Goal: Task Accomplishment & Management: Complete application form

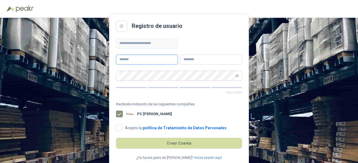
click at [130, 58] on input "text" at bounding box center [147, 60] width 62 height 10
type input "****"
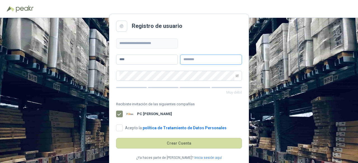
type input "******"
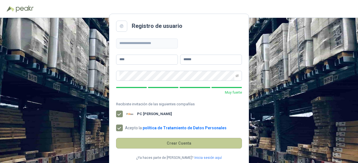
click at [168, 146] on button "Crear Cuenta" at bounding box center [179, 143] width 126 height 11
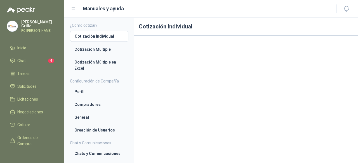
click at [23, 26] on div "[PERSON_NAME] PC QUICK" at bounding box center [39, 26] width 36 height 12
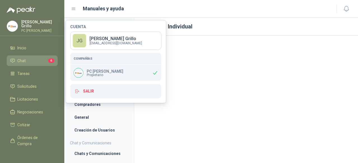
click at [19, 63] on link "Chat 6" at bounding box center [32, 61] width 51 height 11
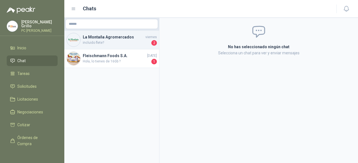
click at [88, 41] on span "incluido flete?" at bounding box center [116, 43] width 67 height 6
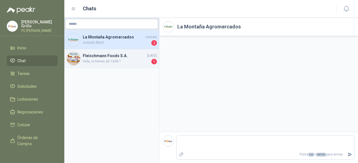
click at [103, 63] on span "Hola, lo tienes de 16Gb ?" at bounding box center [116, 62] width 67 height 6
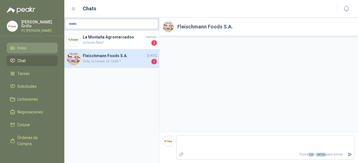
click at [22, 48] on span "Inicio" at bounding box center [21, 48] width 9 height 6
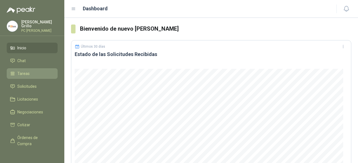
click at [30, 74] on li "Tareas" at bounding box center [32, 74] width 44 height 6
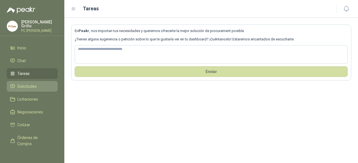
click at [28, 84] on span "Solicitudes" at bounding box center [26, 87] width 19 height 6
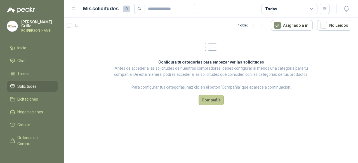
click at [205, 97] on button "Compañía" at bounding box center [210, 100] width 25 height 11
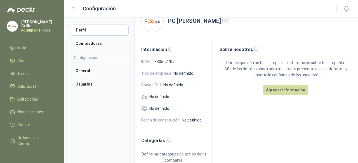
scroll to position [21, 0]
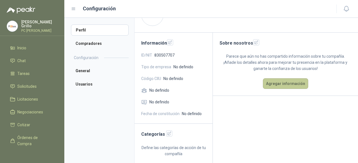
click at [264, 85] on button "Agregar información" at bounding box center [285, 83] width 45 height 11
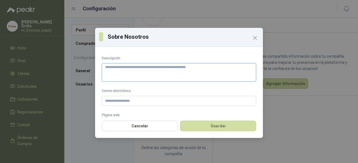
click at [116, 76] on textarea "Descripción" at bounding box center [179, 72] width 154 height 18
click at [254, 38] on icon "Close" at bounding box center [254, 37] width 3 height 3
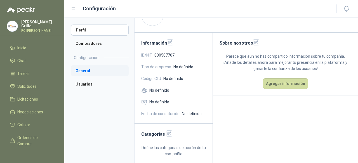
click at [81, 68] on li "General" at bounding box center [100, 70] width 58 height 11
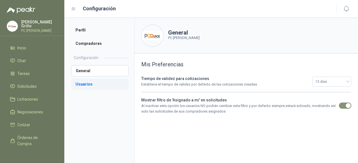
click at [84, 83] on li "Usuarios" at bounding box center [100, 84] width 58 height 11
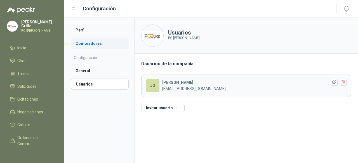
click at [87, 45] on li "Compradores" at bounding box center [100, 43] width 58 height 11
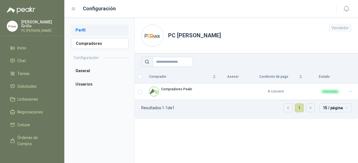
click at [80, 29] on li "Perfil" at bounding box center [100, 30] width 58 height 11
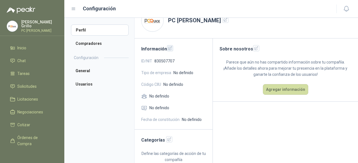
scroll to position [21, 0]
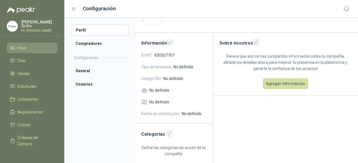
click at [22, 49] on span "Inicio" at bounding box center [21, 48] width 9 height 6
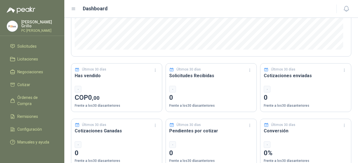
scroll to position [140, 0]
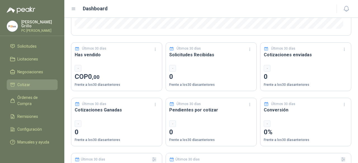
click at [21, 82] on span "Cotizar" at bounding box center [23, 85] width 13 height 6
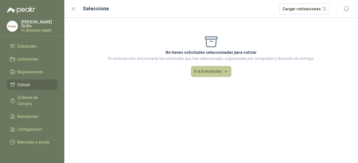
click at [204, 71] on button "Ir a Solicitudes" at bounding box center [211, 71] width 40 height 11
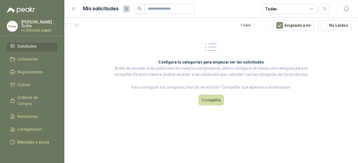
click at [206, 49] on icon at bounding box center [210, 47] width 15 height 15
click at [203, 100] on button "Compañía" at bounding box center [210, 100] width 25 height 11
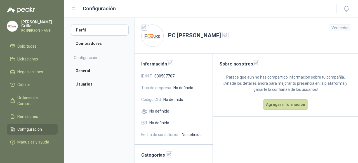
click at [160, 87] on span "Tipo de empresa" at bounding box center [156, 88] width 30 height 6
click at [169, 65] on icon "button" at bounding box center [170, 63] width 5 height 5
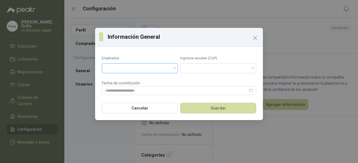
click at [172, 67] on input "search" at bounding box center [139, 68] width 69 height 8
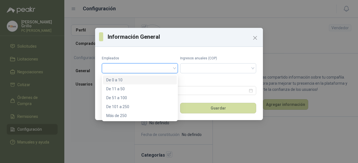
click at [147, 77] on div "De 0 a 10" at bounding box center [139, 80] width 67 height 6
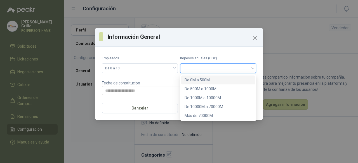
click at [221, 68] on input "search" at bounding box center [217, 68] width 69 height 8
click at [232, 98] on div "De 1000M a 10000M" at bounding box center [217, 98] width 67 height 6
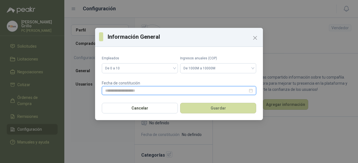
click at [131, 92] on input at bounding box center [176, 91] width 142 height 6
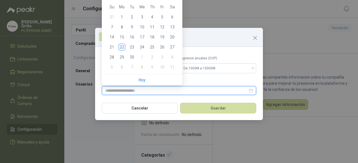
click at [131, 92] on input at bounding box center [176, 91] width 142 height 6
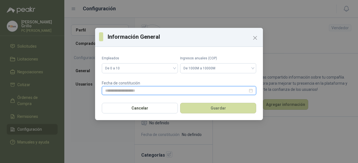
click at [134, 91] on input at bounding box center [176, 91] width 142 height 6
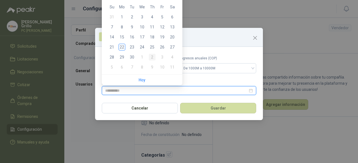
type input "**********"
click at [254, 90] on div at bounding box center [179, 90] width 154 height 9
click at [250, 90] on div at bounding box center [178, 91] width 147 height 6
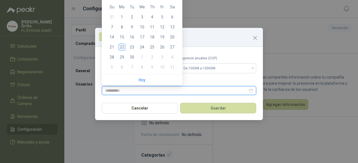
type input "**********"
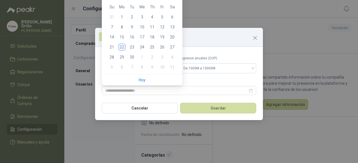
click at [254, 11] on div "Información General Empleados De 0 a 10 Ingresos anuales (COP) De 1000M a 10000…" at bounding box center [179, 81] width 358 height 163
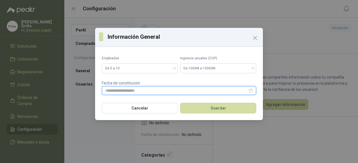
click at [174, 91] on input at bounding box center [176, 91] width 142 height 6
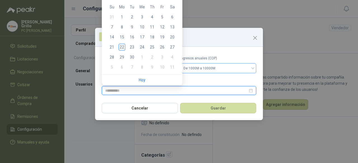
type input "**********"
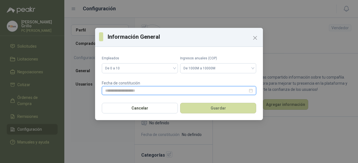
click at [148, 91] on input at bounding box center [176, 91] width 142 height 6
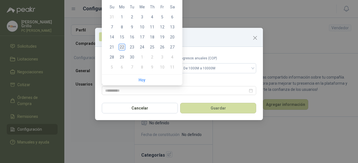
click at [123, 47] on div "22" at bounding box center [121, 47] width 7 height 7
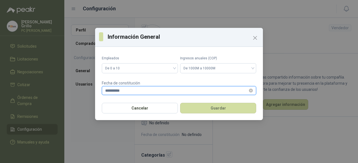
click at [118, 92] on input "**********" at bounding box center [176, 91] width 142 height 6
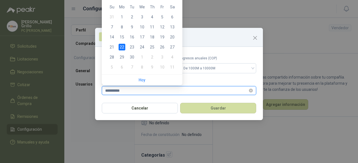
click at [120, 90] on input "**********" at bounding box center [176, 91] width 142 height 6
click at [114, 90] on input "**********" at bounding box center [176, 91] width 142 height 6
type input "**********"
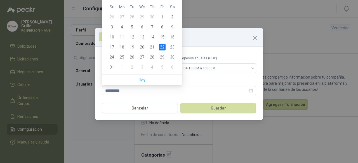
click at [204, 76] on form "**********" at bounding box center [179, 75] width 154 height 39
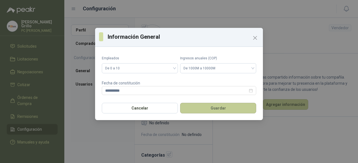
click at [201, 110] on button "Guardar" at bounding box center [218, 108] width 76 height 11
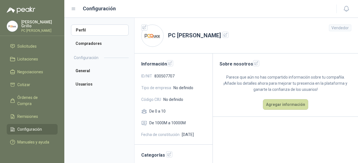
scroll to position [21, 0]
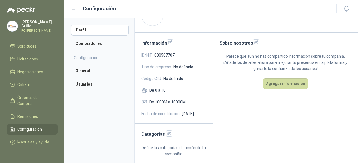
click at [177, 69] on span "No definido" at bounding box center [183, 67] width 20 height 6
click at [164, 68] on span "Tipo de empresa" at bounding box center [156, 67] width 30 height 6
click at [173, 67] on span "No definido" at bounding box center [183, 67] width 20 height 6
click at [167, 77] on span "No definido" at bounding box center [173, 79] width 20 height 6
click at [166, 78] on span "No definido" at bounding box center [173, 79] width 20 height 6
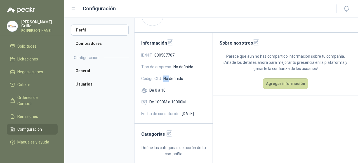
click at [166, 78] on span "No definido" at bounding box center [173, 79] width 20 height 6
click at [168, 136] on button "button" at bounding box center [169, 134] width 6 height 6
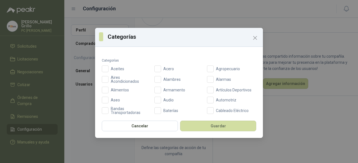
scroll to position [28, 0]
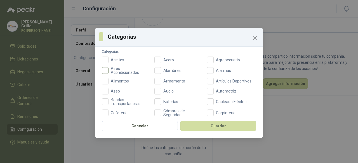
click at [109, 69] on span "Aires Acondicionados" at bounding box center [129, 71] width 42 height 8
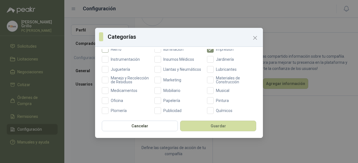
scroll to position [196, 0]
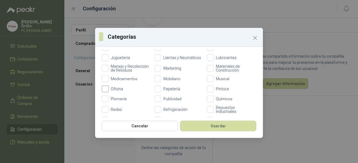
click at [115, 91] on span "Oficina" at bounding box center [116, 89] width 17 height 4
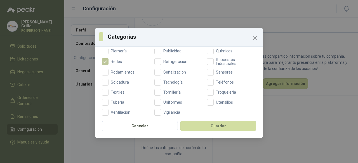
scroll to position [251, 0]
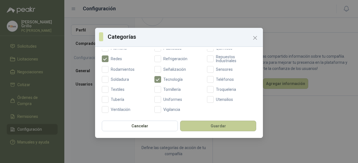
click at [198, 127] on button "Guardar" at bounding box center [218, 126] width 76 height 11
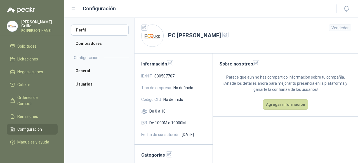
scroll to position [59, 0]
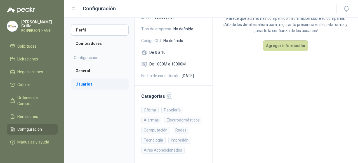
click at [97, 83] on li "Usuarios" at bounding box center [100, 84] width 58 height 11
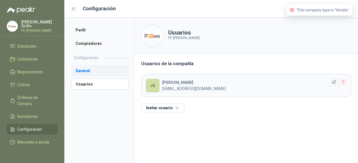
click at [96, 74] on li "General" at bounding box center [100, 70] width 58 height 11
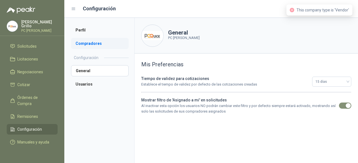
click at [102, 44] on li "Compradores" at bounding box center [100, 43] width 58 height 11
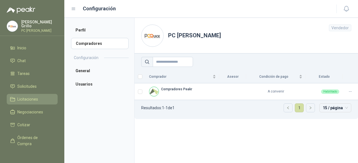
click at [32, 96] on span "Licitaciones" at bounding box center [27, 99] width 21 height 6
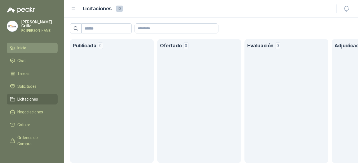
click at [25, 49] on span "Inicio" at bounding box center [21, 48] width 9 height 6
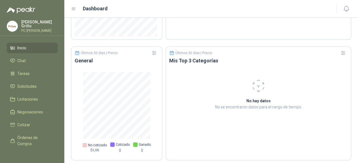
scroll to position [372, 0]
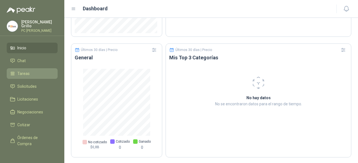
click at [24, 77] on link "Tareas" at bounding box center [32, 73] width 51 height 11
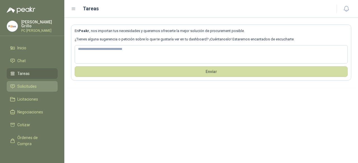
click at [24, 87] on span "Solicitudes" at bounding box center [26, 87] width 19 height 6
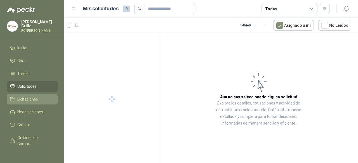
click at [21, 100] on span "Licitaciones" at bounding box center [27, 99] width 21 height 6
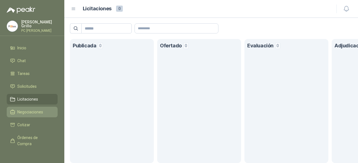
click at [32, 109] on span "Negociaciones" at bounding box center [30, 112] width 26 height 6
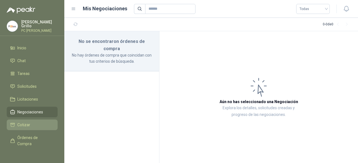
click at [30, 125] on li "Cotizar" at bounding box center [32, 125] width 44 height 6
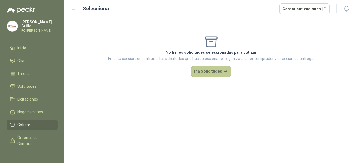
click at [202, 68] on button "Ir a Solicitudes" at bounding box center [211, 71] width 40 height 11
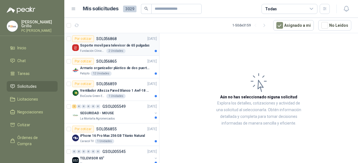
click at [104, 46] on p "Soporte movil para televisor de 65 pulgadas" at bounding box center [115, 45] width 70 height 5
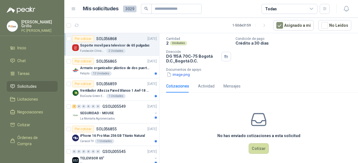
scroll to position [37, 0]
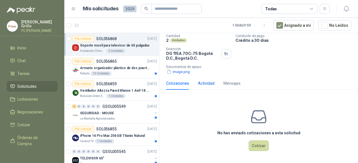
click at [205, 81] on div "Actividad" at bounding box center [206, 83] width 16 height 6
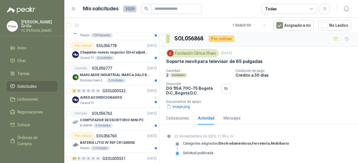
scroll to position [0, 0]
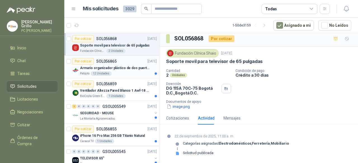
click at [88, 63] on div "Por cotizar" at bounding box center [83, 61] width 22 height 7
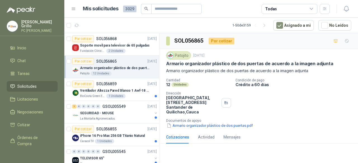
click at [170, 53] on img at bounding box center [170, 56] width 6 height 6
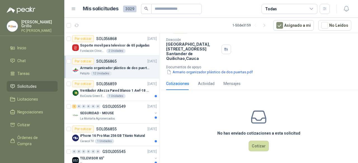
click at [187, 73] on button "Armario organizador plástico de dos puertas.pdf" at bounding box center [209, 72] width 87 height 6
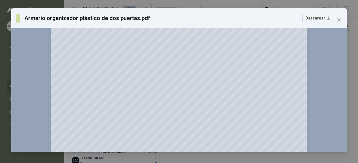
scroll to position [216, 0]
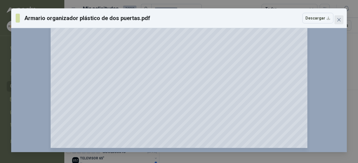
click at [338, 18] on icon "close" at bounding box center [338, 20] width 4 height 4
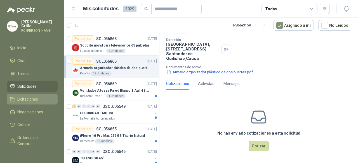
click at [25, 98] on span "Licitaciones" at bounding box center [27, 99] width 21 height 6
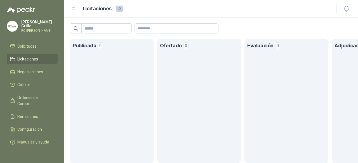
scroll to position [45, 0]
click at [26, 70] on link "Negociaciones" at bounding box center [32, 72] width 51 height 11
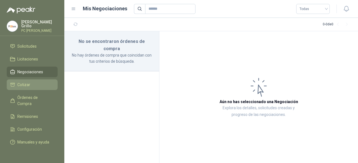
click at [28, 82] on span "Cotizar" at bounding box center [23, 85] width 13 height 6
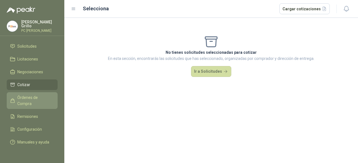
click at [27, 95] on span "Órdenes de Compra" at bounding box center [34, 101] width 35 height 12
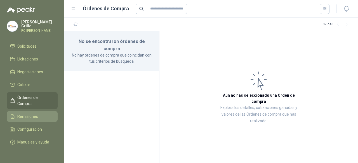
click at [31, 111] on link "Remisiones" at bounding box center [32, 116] width 51 height 11
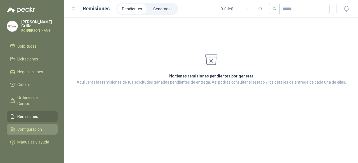
click at [26, 127] on span "Configuración" at bounding box center [29, 130] width 25 height 6
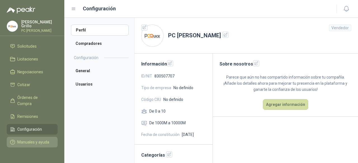
click at [28, 139] on span "Manuales y ayuda" at bounding box center [33, 142] width 32 height 6
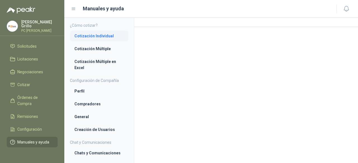
click at [84, 33] on li "Cotización Individual" at bounding box center [98, 36] width 49 height 6
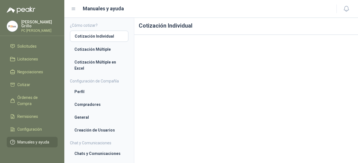
scroll to position [1, 0]
click at [28, 25] on p "[PERSON_NAME]" at bounding box center [39, 24] width 36 height 8
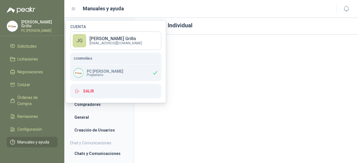
click at [32, 139] on span "Manuales y ayuda" at bounding box center [33, 142] width 32 height 6
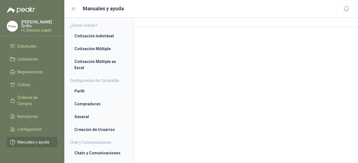
click at [30, 26] on div "[PERSON_NAME] PC QUICK" at bounding box center [39, 26] width 36 height 12
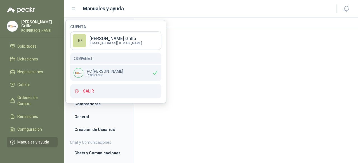
click at [163, 11] on div "Manuales y ayuda" at bounding box center [200, 9] width 258 height 8
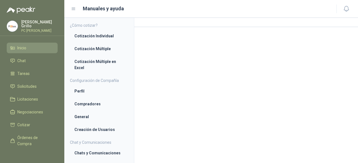
click at [24, 46] on span "Inicio" at bounding box center [21, 48] width 9 height 6
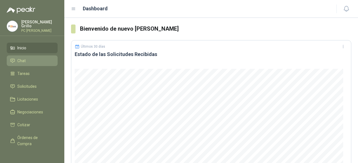
click at [22, 58] on span "Chat" at bounding box center [21, 61] width 8 height 6
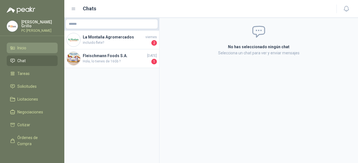
click at [24, 49] on span "Inicio" at bounding box center [21, 48] width 9 height 6
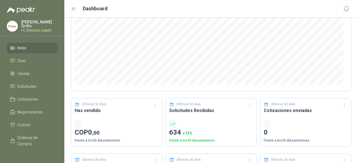
scroll to position [112, 0]
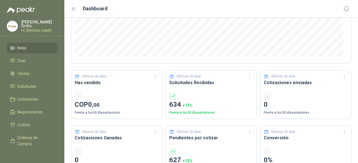
click at [199, 109] on p "634 + 13 %" at bounding box center [211, 105] width 84 height 11
click at [191, 110] on p "Frente a los 30 días anteriores" at bounding box center [211, 112] width 84 height 5
click at [182, 91] on div "Últimos 30 días Solicitudes Recibidas 634 + 13 % Frente a los 30 días anteriores" at bounding box center [210, 94] width 91 height 49
click at [182, 84] on h3 "Solicitudes Recibidas" at bounding box center [211, 82] width 84 height 7
click at [182, 82] on h3 "Solicitudes Recibidas" at bounding box center [211, 82] width 84 height 7
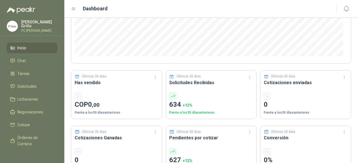
click at [171, 93] on div at bounding box center [172, 96] width 7 height 7
click at [170, 97] on icon at bounding box center [172, 96] width 5 height 5
drag, startPoint x: 210, startPoint y: 90, endPoint x: 243, endPoint y: 82, distance: 34.2
click at [211, 90] on div "Últimos 30 días Solicitudes Recibidas 634 + 13 % Frente a los 30 días anteriores" at bounding box center [210, 94] width 91 height 49
click at [247, 79] on icon "button" at bounding box center [249, 77] width 5 height 5
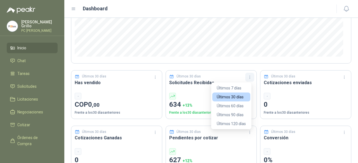
click at [247, 79] on icon "button" at bounding box center [249, 77] width 5 height 5
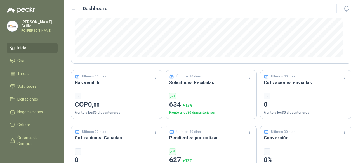
click at [277, 86] on div "Últimos 30 días Cotizaciones enviadas - 0 Frente a los 30 días anteriores" at bounding box center [305, 94] width 91 height 49
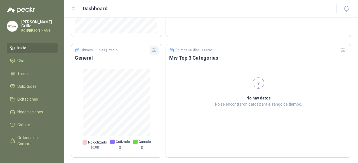
scroll to position [372, 0]
click at [22, 25] on p "[PERSON_NAME]" at bounding box center [39, 24] width 36 height 8
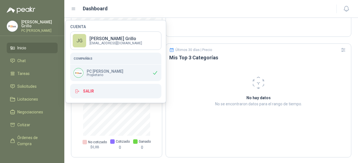
click at [23, 24] on p "[PERSON_NAME]" at bounding box center [39, 24] width 36 height 8
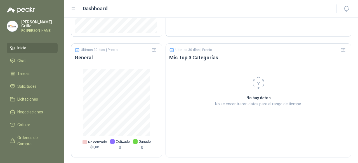
click at [25, 29] on p "PC [PERSON_NAME]" at bounding box center [39, 30] width 36 height 3
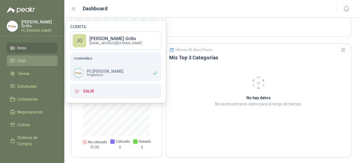
click at [26, 62] on li "Chat" at bounding box center [32, 61] width 44 height 6
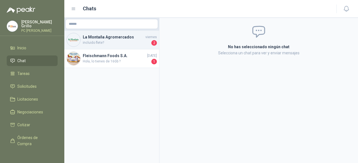
click at [77, 45] on img at bounding box center [73, 39] width 13 height 13
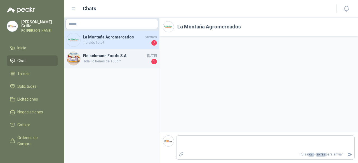
click at [109, 55] on h4 "Fleischmann Foods S.A." at bounding box center [114, 56] width 63 height 6
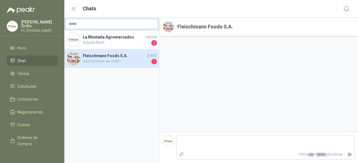
click at [168, 23] on img at bounding box center [168, 27] width 11 height 11
click at [168, 25] on img at bounding box center [168, 27] width 11 height 11
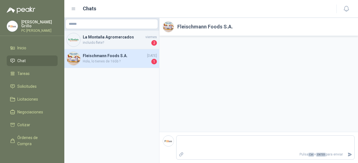
drag, startPoint x: 116, startPoint y: 38, endPoint x: 112, endPoint y: 38, distance: 4.0
click at [116, 38] on h4 "La Montaña Agromercados" at bounding box center [113, 37] width 61 height 6
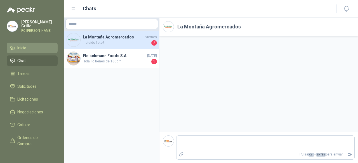
click at [34, 47] on li "Inicio" at bounding box center [32, 48] width 44 height 6
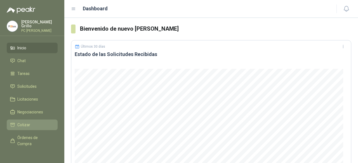
click at [28, 122] on span "Cotizar" at bounding box center [23, 125] width 13 height 6
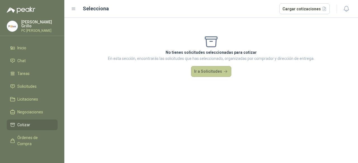
click at [204, 72] on button "Ir a Solicitudes" at bounding box center [211, 71] width 40 height 11
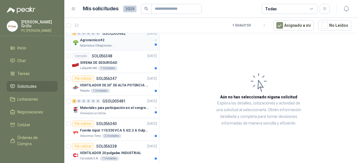
scroll to position [670, 0]
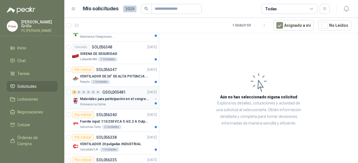
click at [99, 97] on p "Materiales para participación en el congreso, UI" at bounding box center [115, 99] width 70 height 5
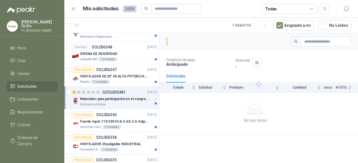
click at [115, 91] on div "4 0 0 0 0 0 GSOL005481 [DATE]" at bounding box center [115, 92] width 86 height 7
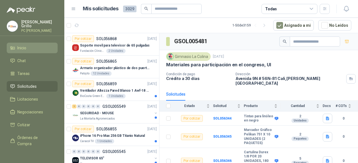
click at [15, 46] on li "Inicio" at bounding box center [32, 48] width 44 height 6
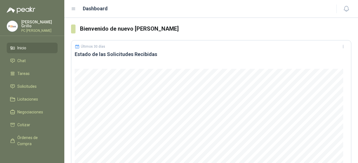
click at [26, 21] on p "[PERSON_NAME]" at bounding box center [39, 24] width 36 height 8
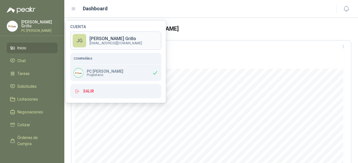
click at [97, 37] on p "[PERSON_NAME]" at bounding box center [115, 39] width 53 height 4
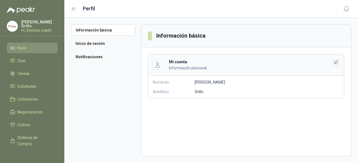
click at [26, 47] on span "Inicio" at bounding box center [21, 48] width 9 height 6
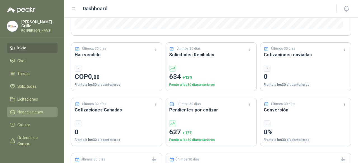
scroll to position [45, 0]
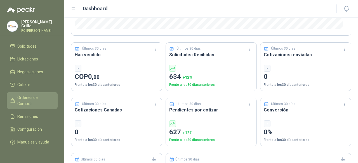
click at [24, 95] on span "Órdenes de Compra" at bounding box center [34, 101] width 35 height 12
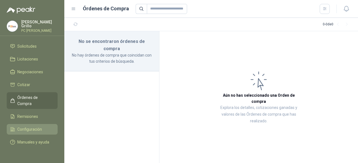
click at [21, 124] on link "Configuración" at bounding box center [32, 129] width 51 height 11
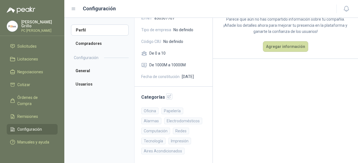
scroll to position [59, 0]
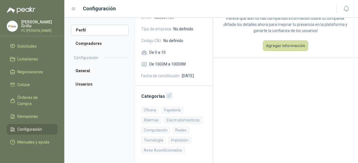
click at [167, 94] on icon "button" at bounding box center [169, 96] width 5 height 5
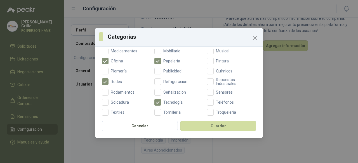
scroll to position [251, 0]
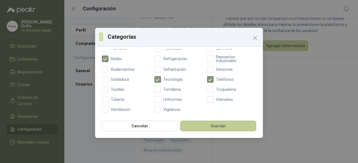
click at [200, 128] on button "Guardar" at bounding box center [218, 126] width 76 height 11
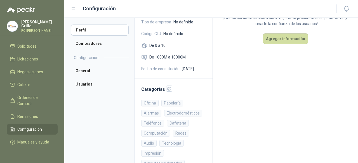
scroll to position [69, 0]
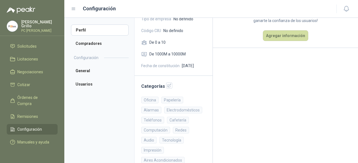
click at [16, 23] on img at bounding box center [12, 26] width 11 height 11
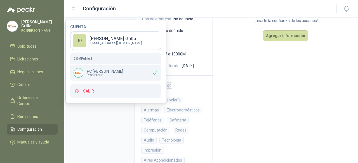
click at [278, 69] on main "Sobre nosotros Parece que aún no has compartido información sobre tu compañía. …" at bounding box center [285, 79] width 145 height 189
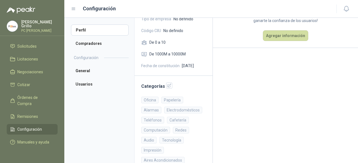
click at [26, 22] on p "[PERSON_NAME]" at bounding box center [39, 24] width 36 height 8
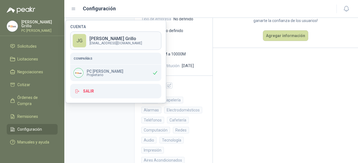
click at [96, 38] on p "[PERSON_NAME]" at bounding box center [115, 39] width 53 height 4
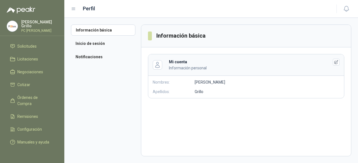
click at [27, 25] on p "[PERSON_NAME]" at bounding box center [39, 24] width 36 height 8
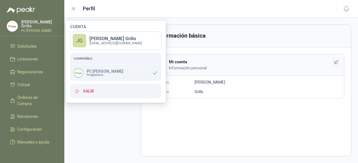
click at [27, 20] on div "[PERSON_NAME] PC QUICK" at bounding box center [32, 26] width 51 height 12
